Goal: Task Accomplishment & Management: Use online tool/utility

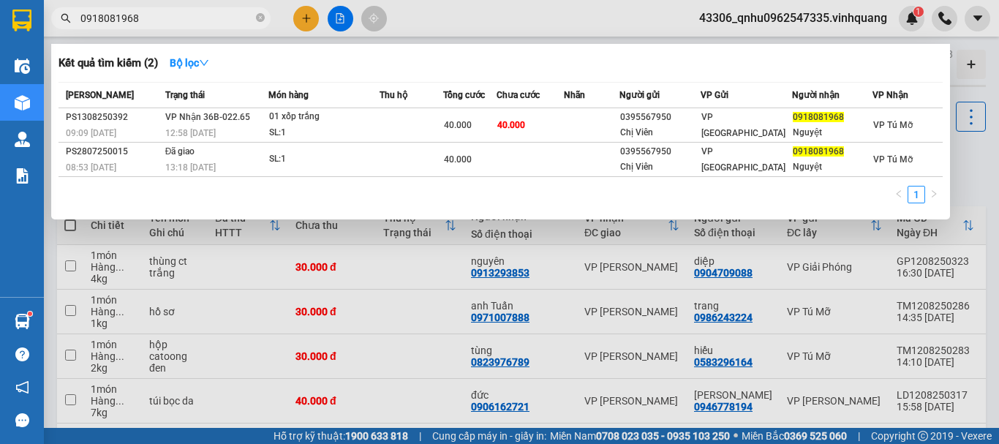
click at [811, 15] on div at bounding box center [499, 222] width 999 height 444
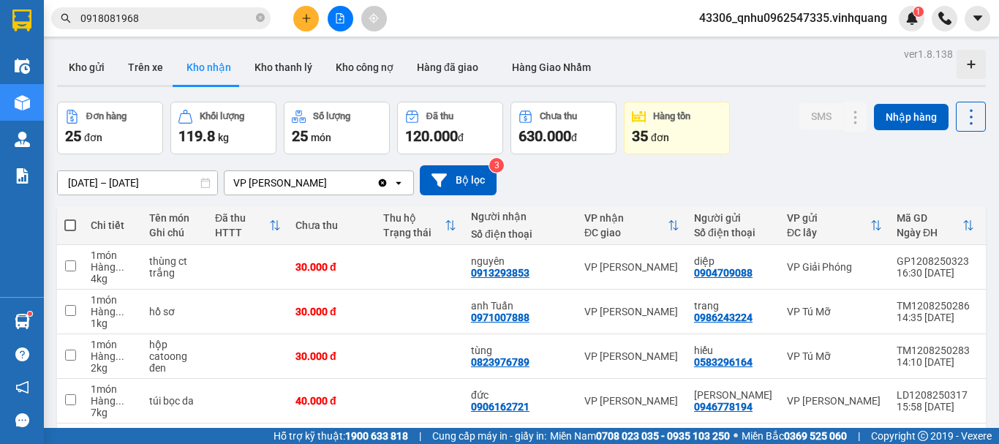
click at [815, 17] on span "43306_qnhu0962547335.vinhquang" at bounding box center [793, 18] width 211 height 18
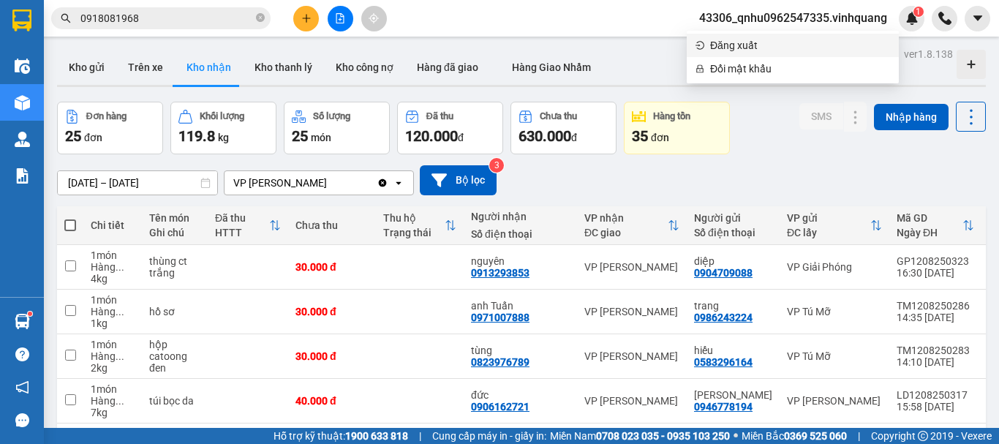
click at [750, 51] on span "Đăng xuất" at bounding box center [800, 45] width 180 height 16
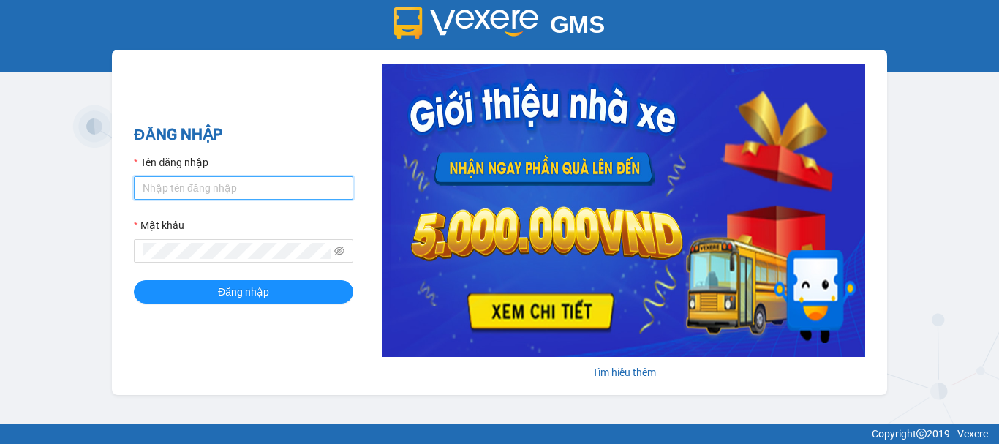
click at [211, 184] on input "Tên đăng nhập" at bounding box center [243, 187] width 219 height 23
type input "nguphuong0915869332.vinhquang"
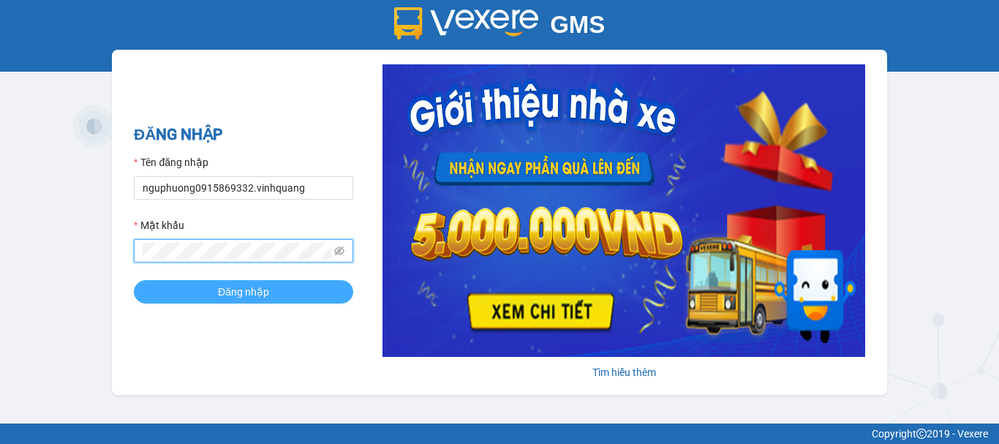
click at [260, 290] on span "Đăng nhập" at bounding box center [243, 292] width 51 height 16
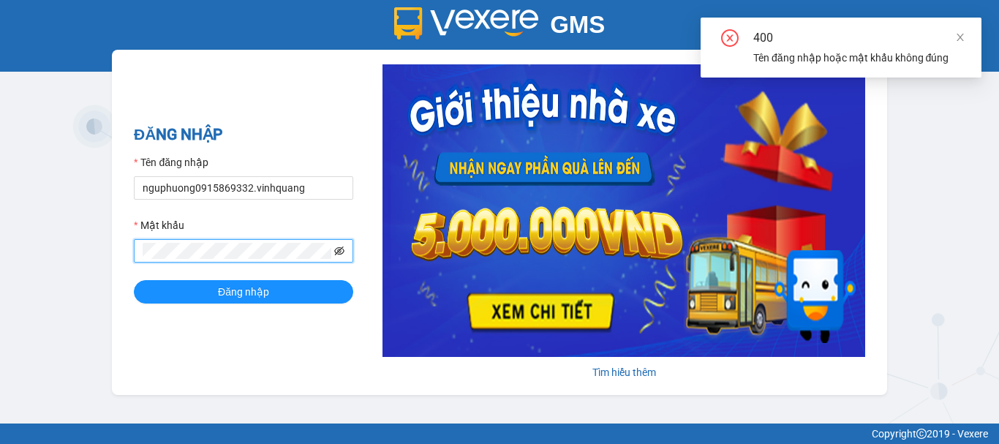
click at [340, 252] on icon "eye-invisible" at bounding box center [340, 251] width 3 height 3
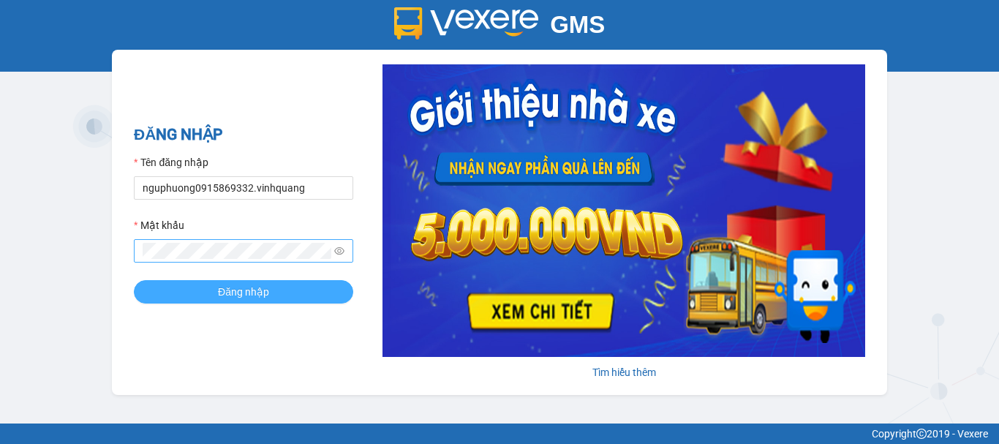
click at [241, 288] on span "Đăng nhập" at bounding box center [243, 292] width 51 height 16
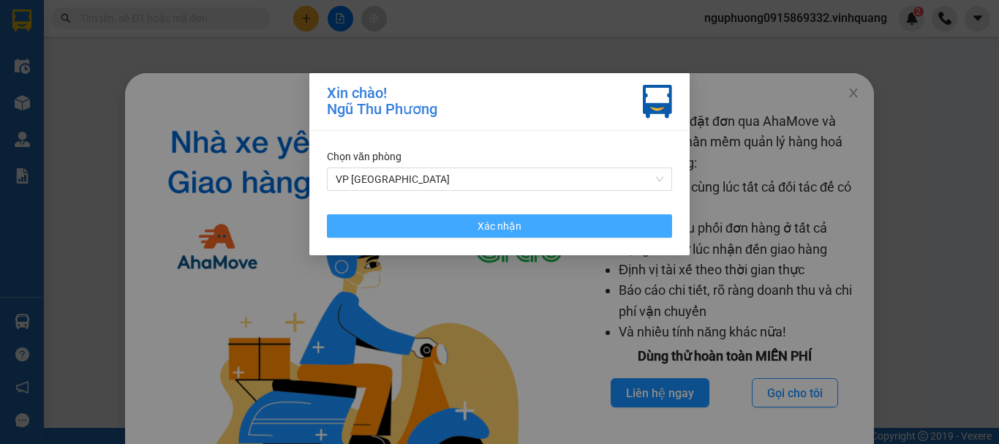
click at [388, 233] on button "Xác nhận" at bounding box center [499, 225] width 345 height 23
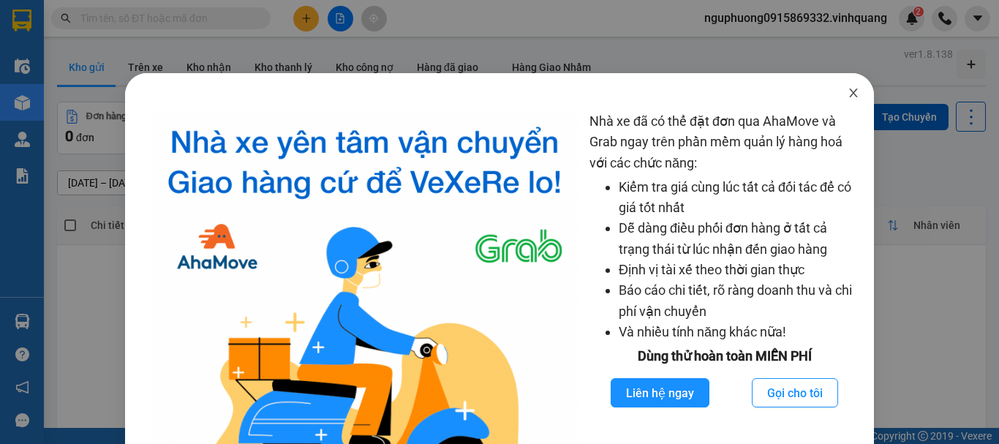
click at [848, 94] on icon "close" at bounding box center [854, 93] width 12 height 12
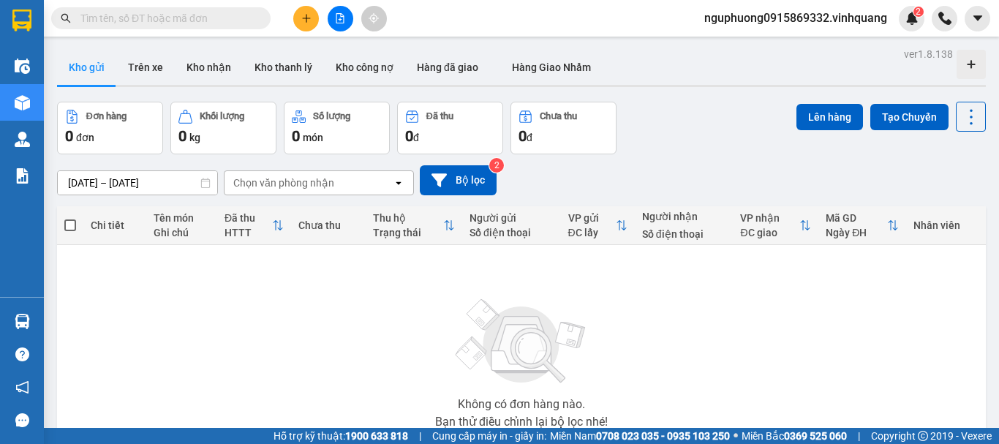
click at [163, 15] on input "text" at bounding box center [166, 18] width 173 height 16
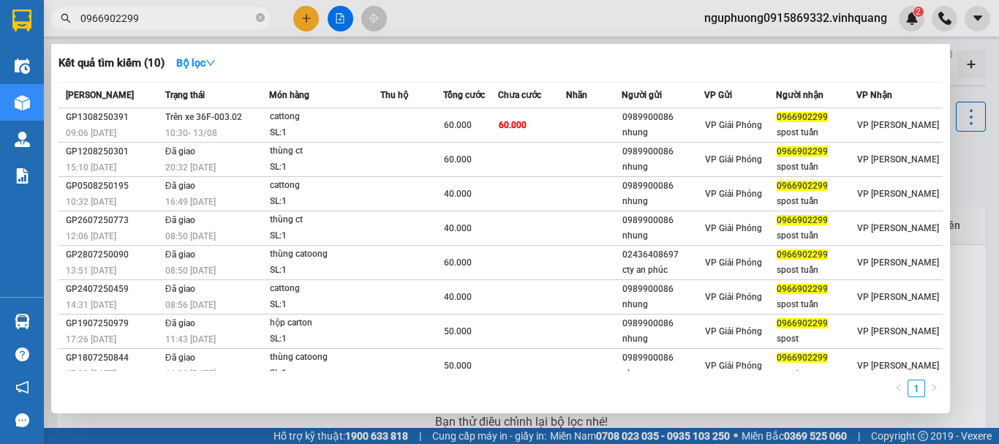
type input "0966902299"
click at [258, 15] on icon "close-circle" at bounding box center [260, 17] width 9 height 9
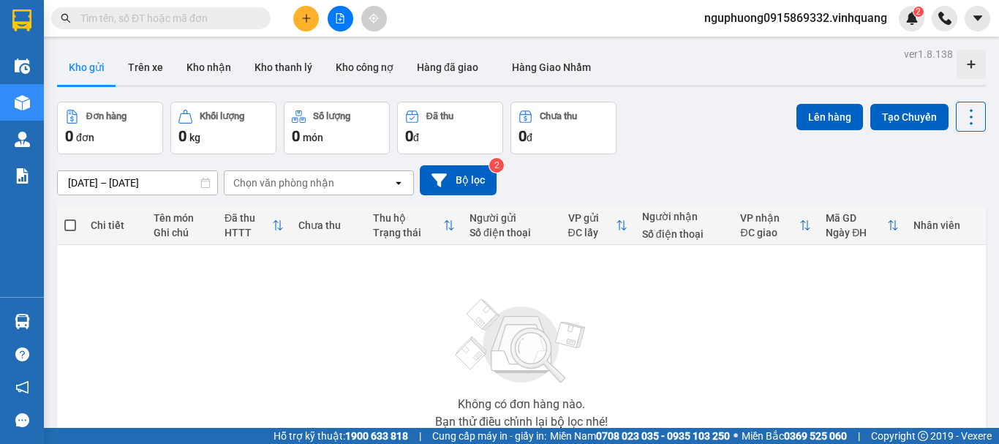
click at [177, 12] on input "text" at bounding box center [166, 18] width 173 height 16
paste input "0968608689"
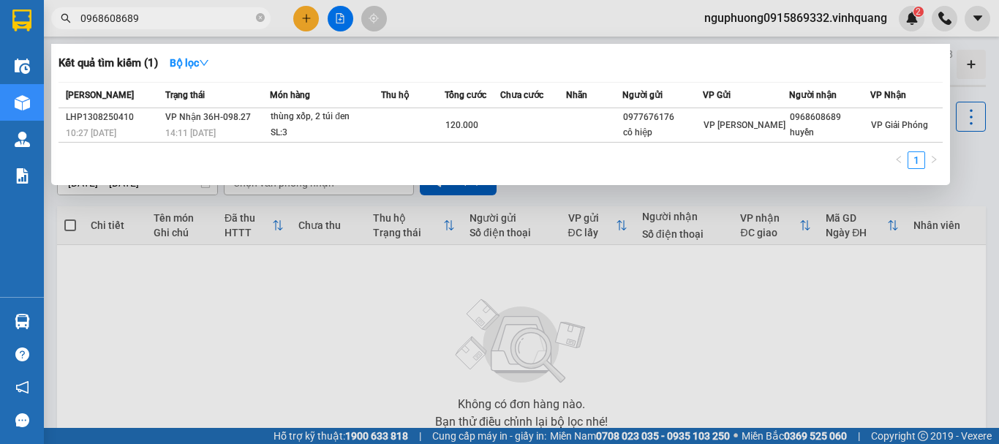
type input "0968608689"
click at [256, 18] on icon "close-circle" at bounding box center [260, 17] width 9 height 9
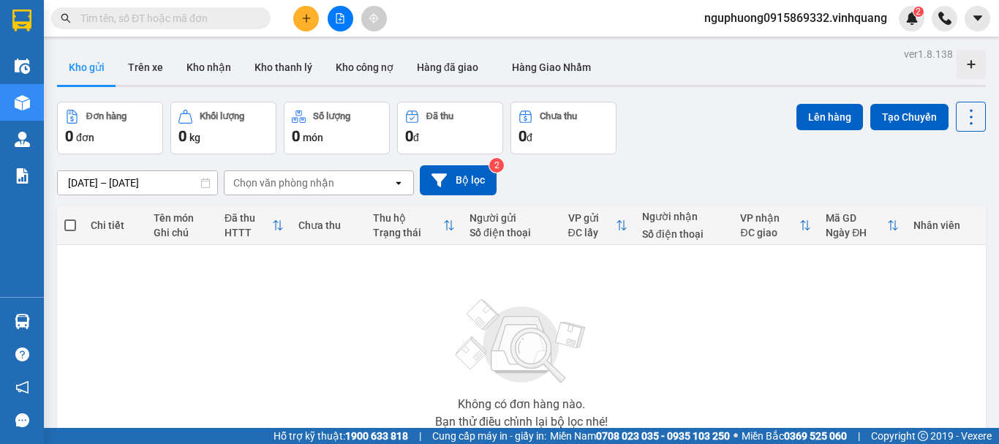
click at [303, 19] on icon "plus" at bounding box center [306, 18] width 10 height 10
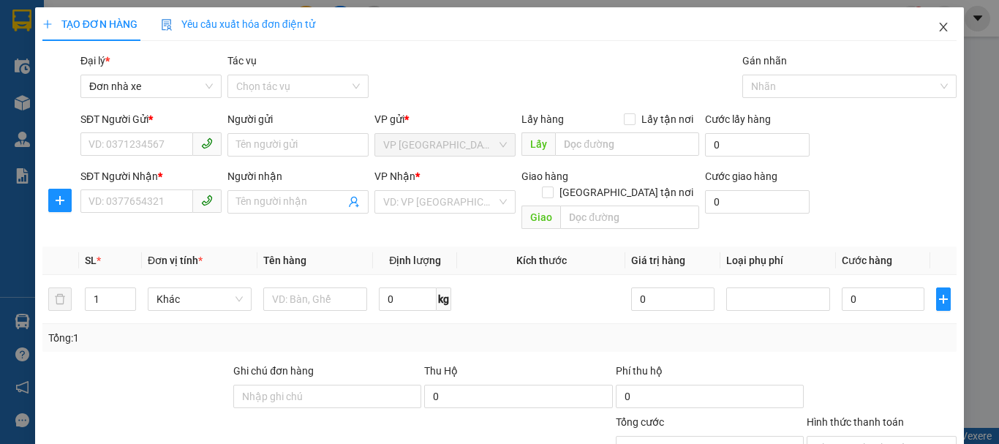
click at [938, 23] on icon "close" at bounding box center [944, 27] width 12 height 12
